Goal: Task Accomplishment & Management: Manage account settings

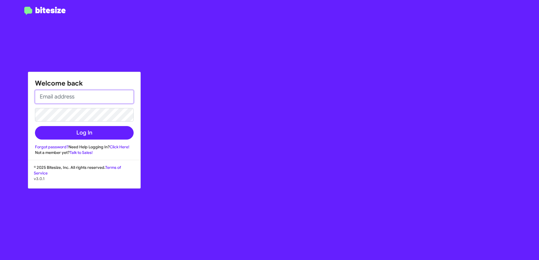
click at [120, 94] on input "email" at bounding box center [84, 97] width 99 height 14
type input "[EMAIL_ADDRESS][DOMAIN_NAME]"
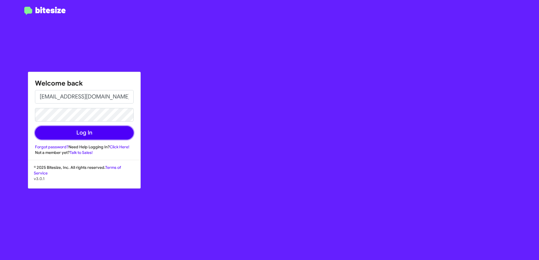
click at [79, 131] on button "Log In" at bounding box center [84, 133] width 99 height 14
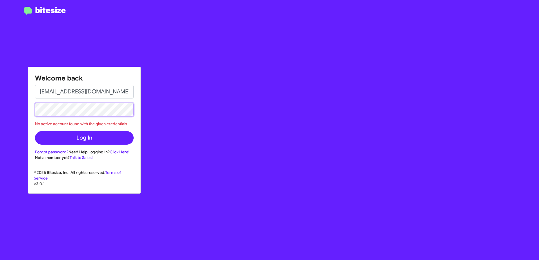
click at [35, 131] on button "Log In" at bounding box center [84, 138] width 99 height 14
click at [50, 151] on link "Forgot password?" at bounding box center [52, 152] width 34 height 5
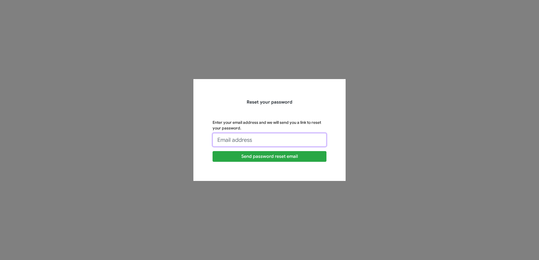
click at [233, 140] on input "Enter your email address and we will send you a link to reset your password." at bounding box center [270, 140] width 114 height 14
type input "[EMAIL_ADDRESS][DOMAIN_NAME]"
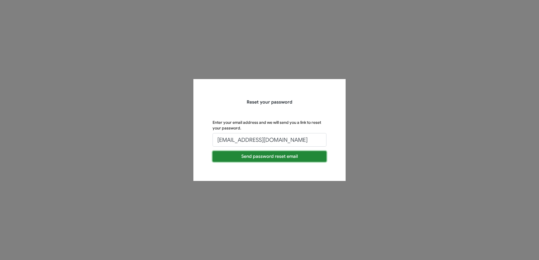
click at [251, 158] on button "Send password reset email" at bounding box center [270, 156] width 114 height 11
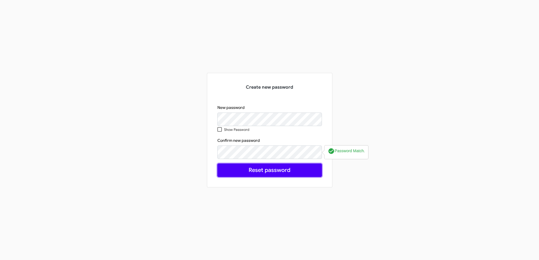
click at [277, 172] on button "Reset password" at bounding box center [269, 171] width 105 height 14
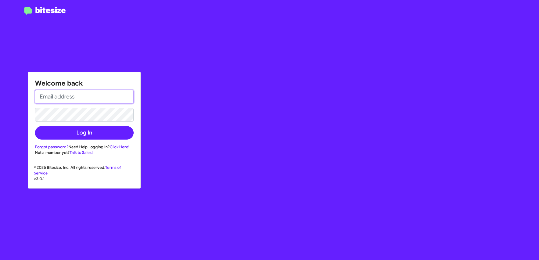
click at [70, 94] on input "email" at bounding box center [84, 97] width 99 height 14
type input "[EMAIL_ADDRESS][DOMAIN_NAME]"
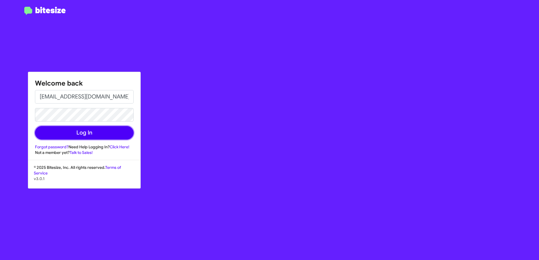
click at [73, 134] on button "Log In" at bounding box center [84, 133] width 99 height 14
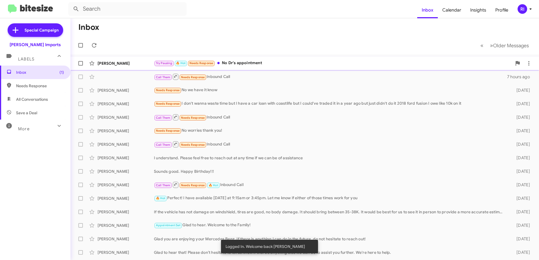
click at [230, 62] on div "Try Pausing 🔥 Hot Needs Response No Dr's appointment" at bounding box center [333, 63] width 358 height 6
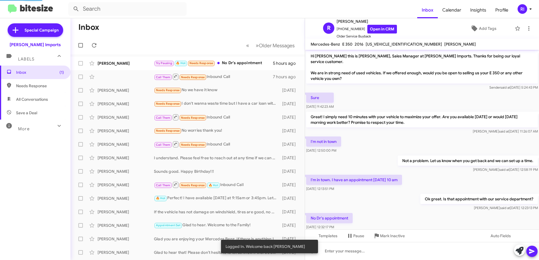
scroll to position [7, 0]
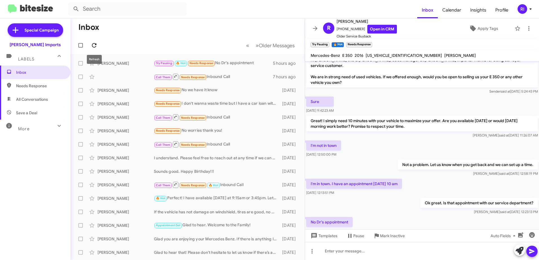
click at [97, 45] on icon at bounding box center [94, 45] width 7 height 7
click at [313, 27] on icon at bounding box center [315, 28] width 7 height 7
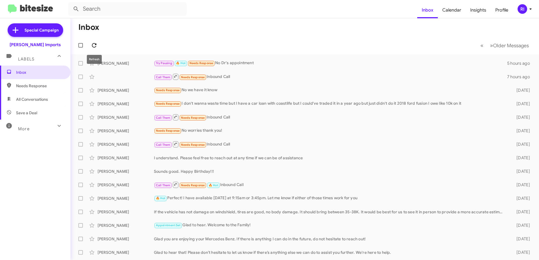
click at [94, 43] on icon at bounding box center [94, 45] width 7 height 7
